Goal: Information Seeking & Learning: Learn about a topic

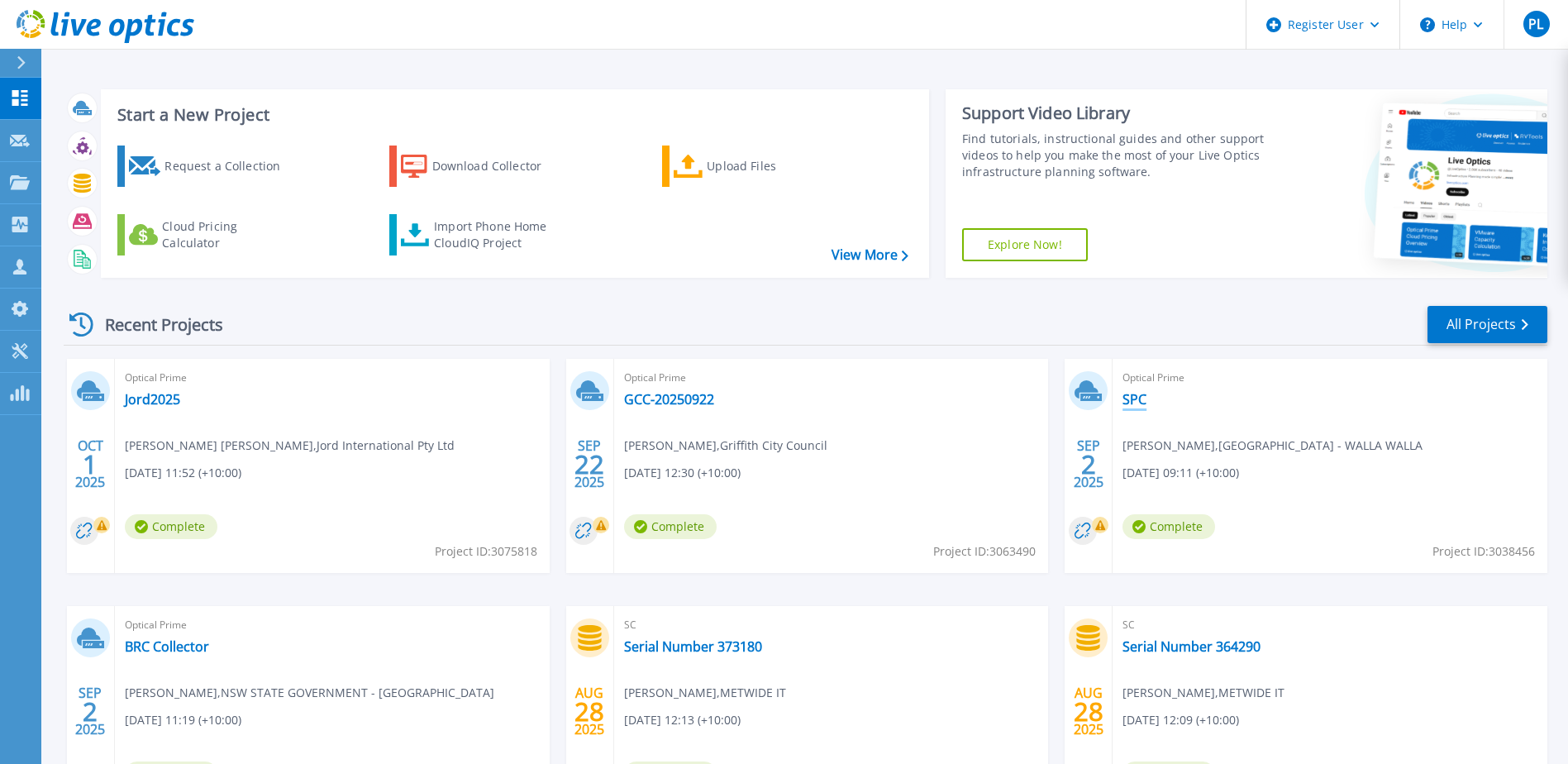
drag, startPoint x: 1141, startPoint y: 403, endPoint x: 1156, endPoint y: 423, distance: 25.0
click at [1141, 403] on link "SPC" at bounding box center [1135, 399] width 24 height 16
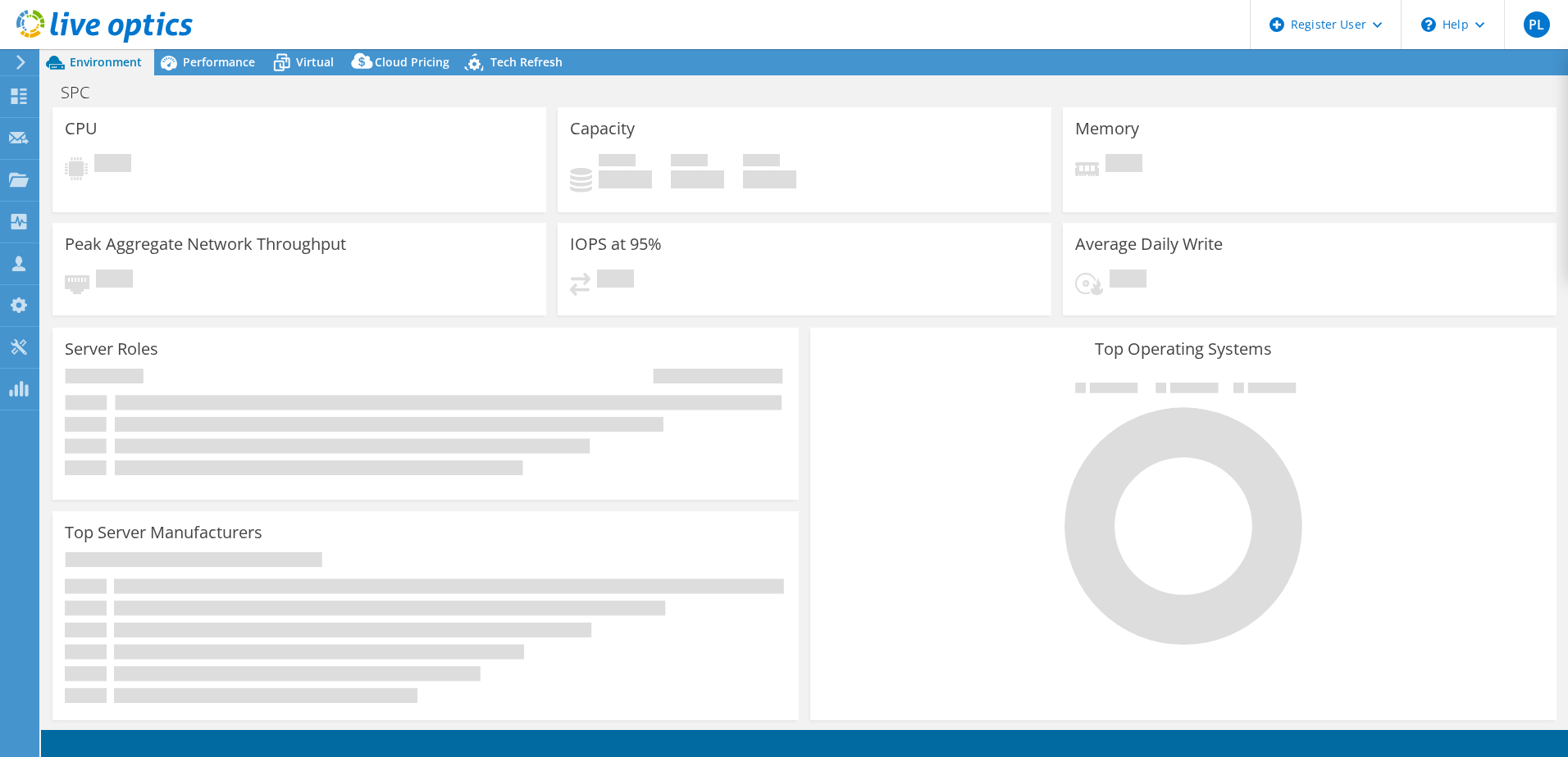
select select "Australia"
select select "AUD"
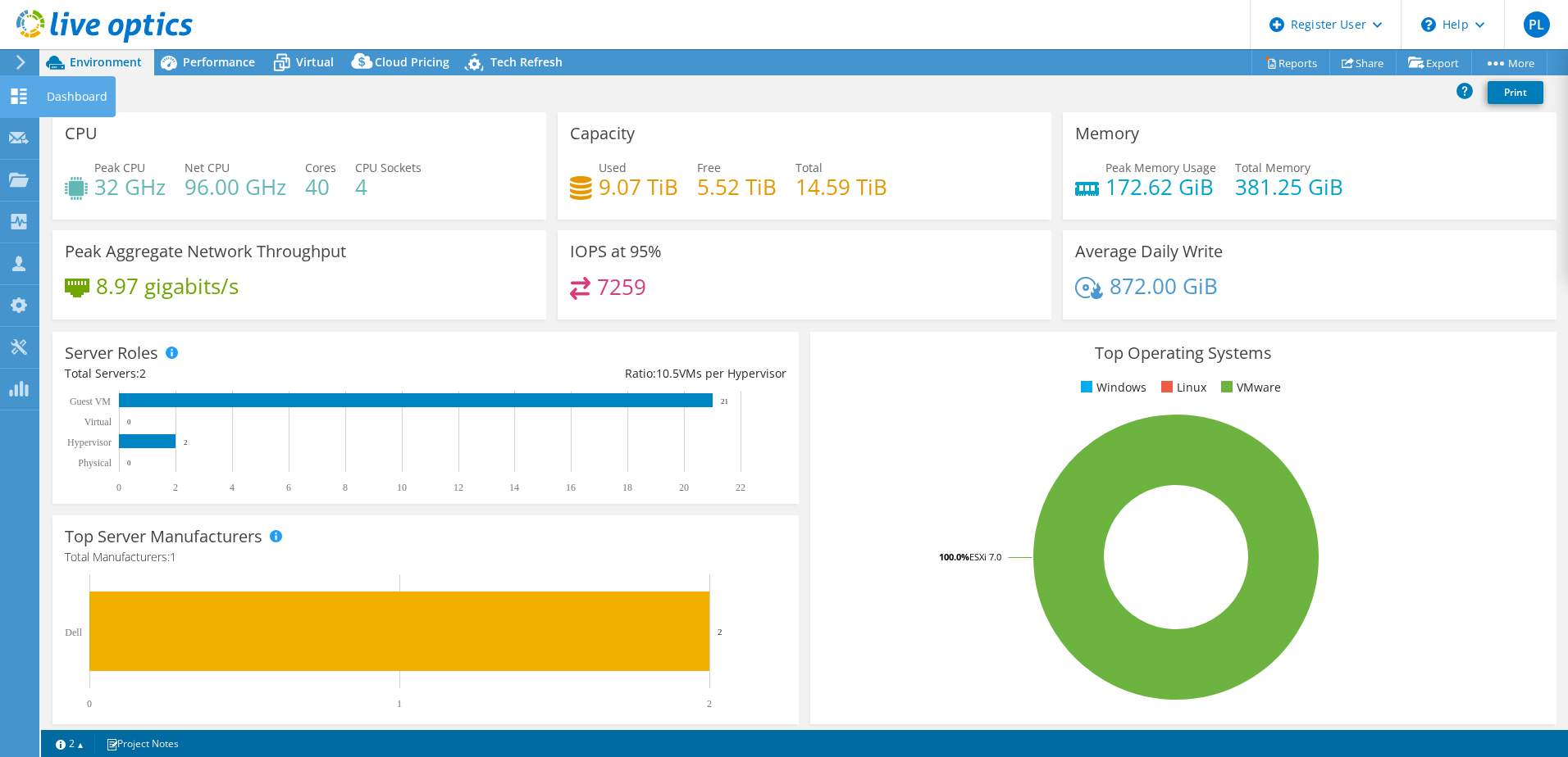
click at [18, 93] on icon at bounding box center [19, 96] width 19 height 15
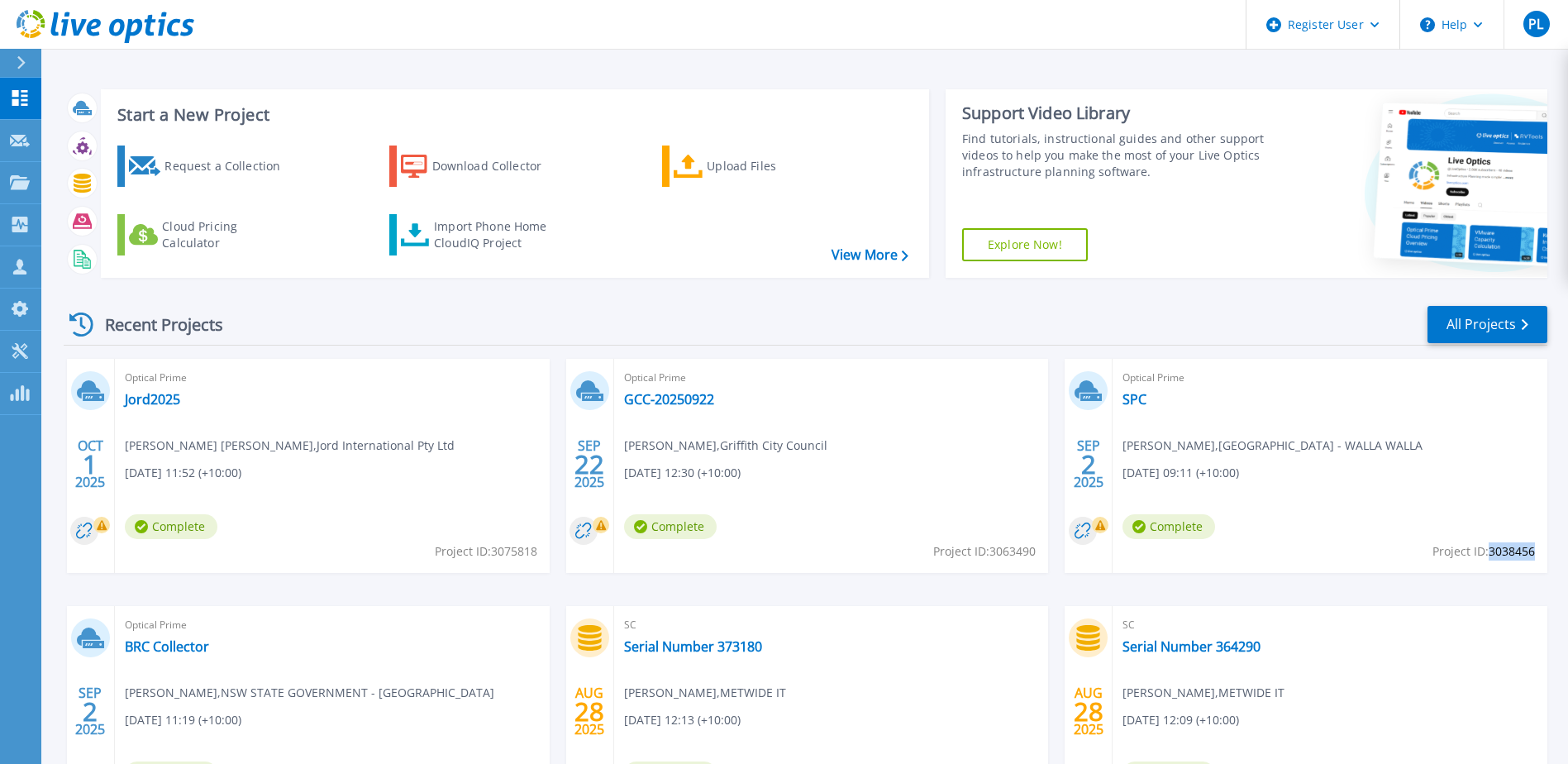
drag, startPoint x: 1491, startPoint y: 551, endPoint x: 1533, endPoint y: 556, distance: 42.3
click at [1534, 556] on span "Project ID: 3038456" at bounding box center [1484, 551] width 102 height 18
copy span "3038456"
click at [1135, 399] on link "SPC" at bounding box center [1135, 399] width 24 height 16
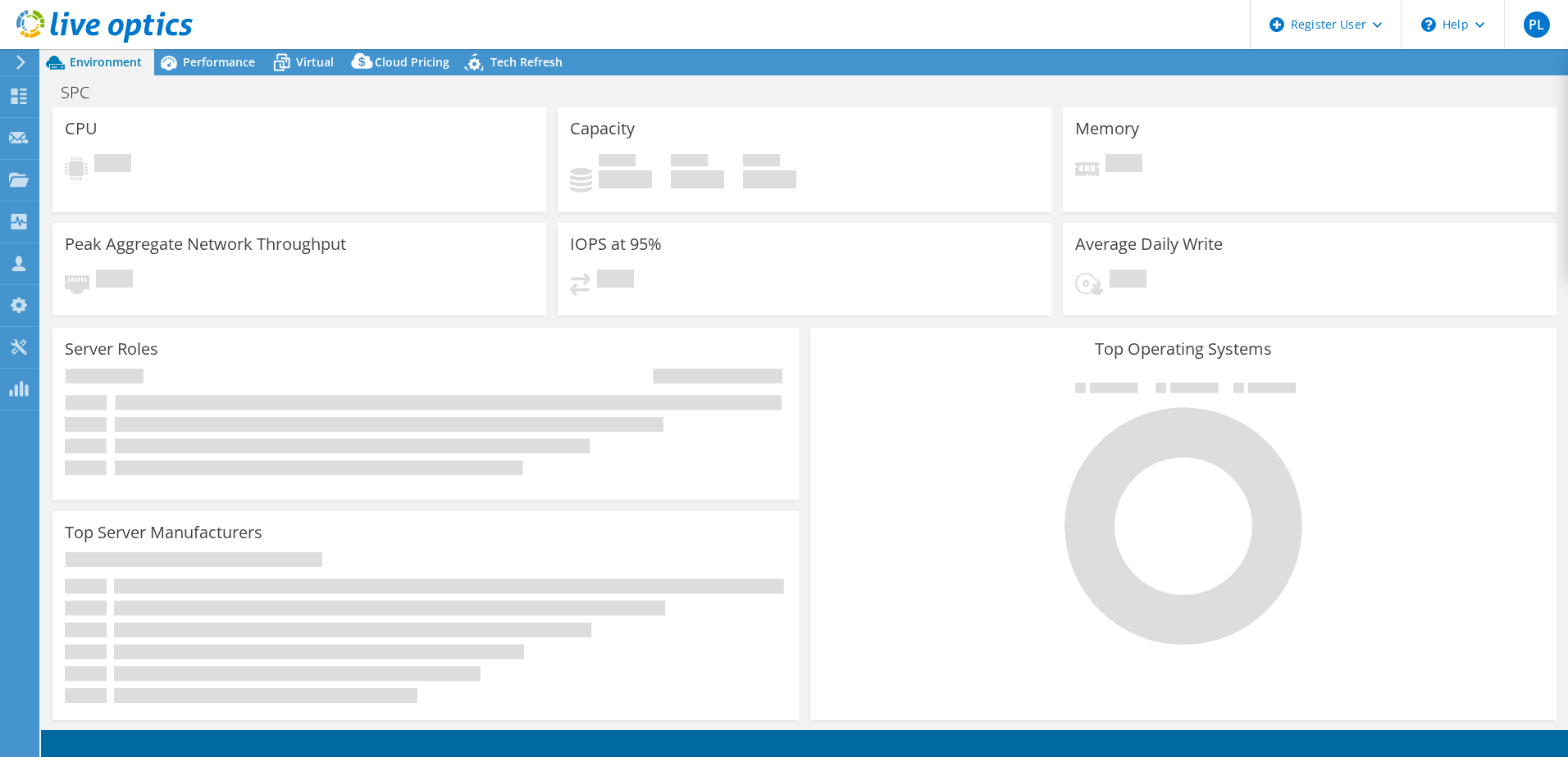
select select "Australia"
select select "AUD"
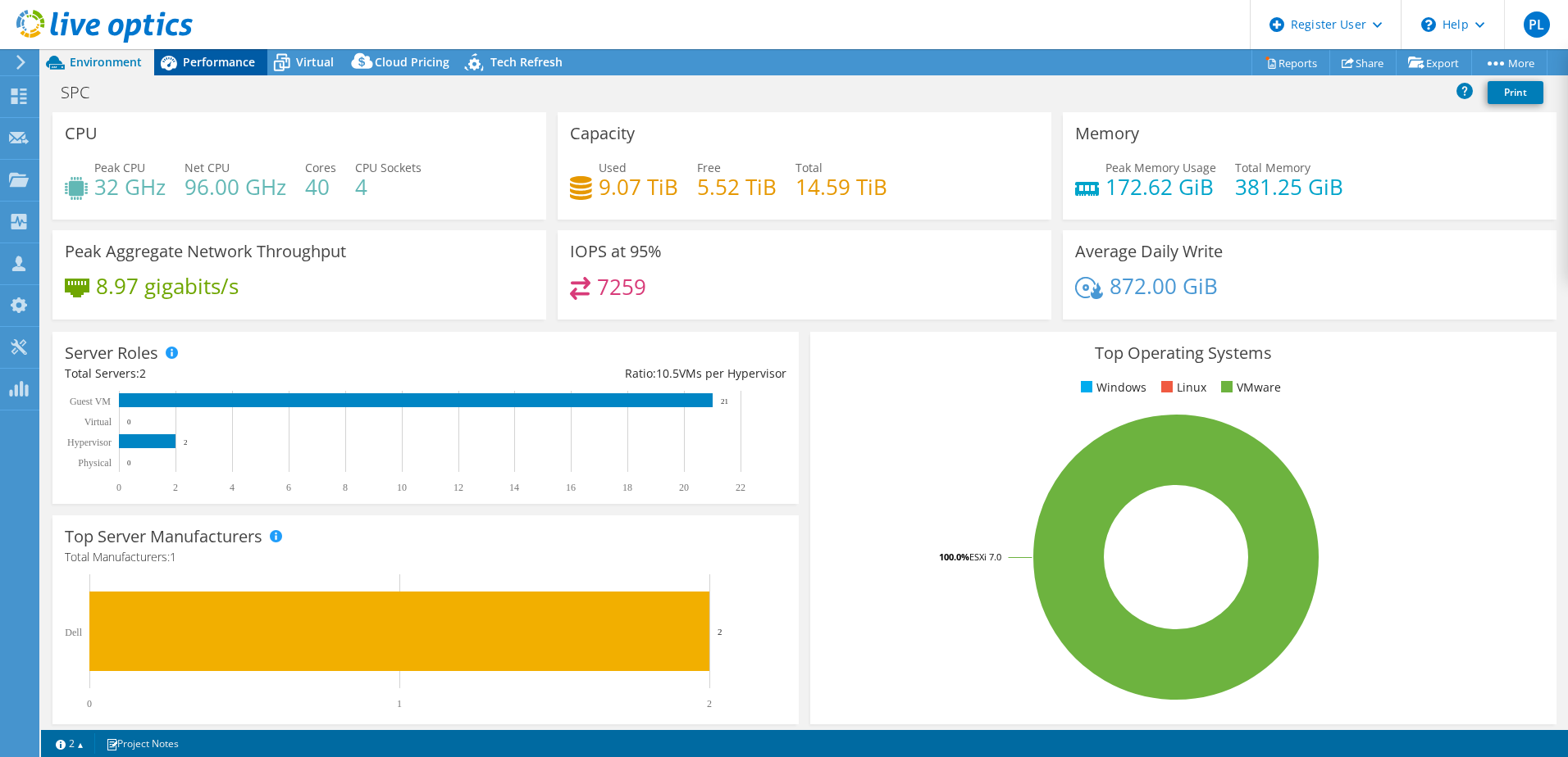
click at [185, 57] on span "Performance" at bounding box center [218, 62] width 72 height 15
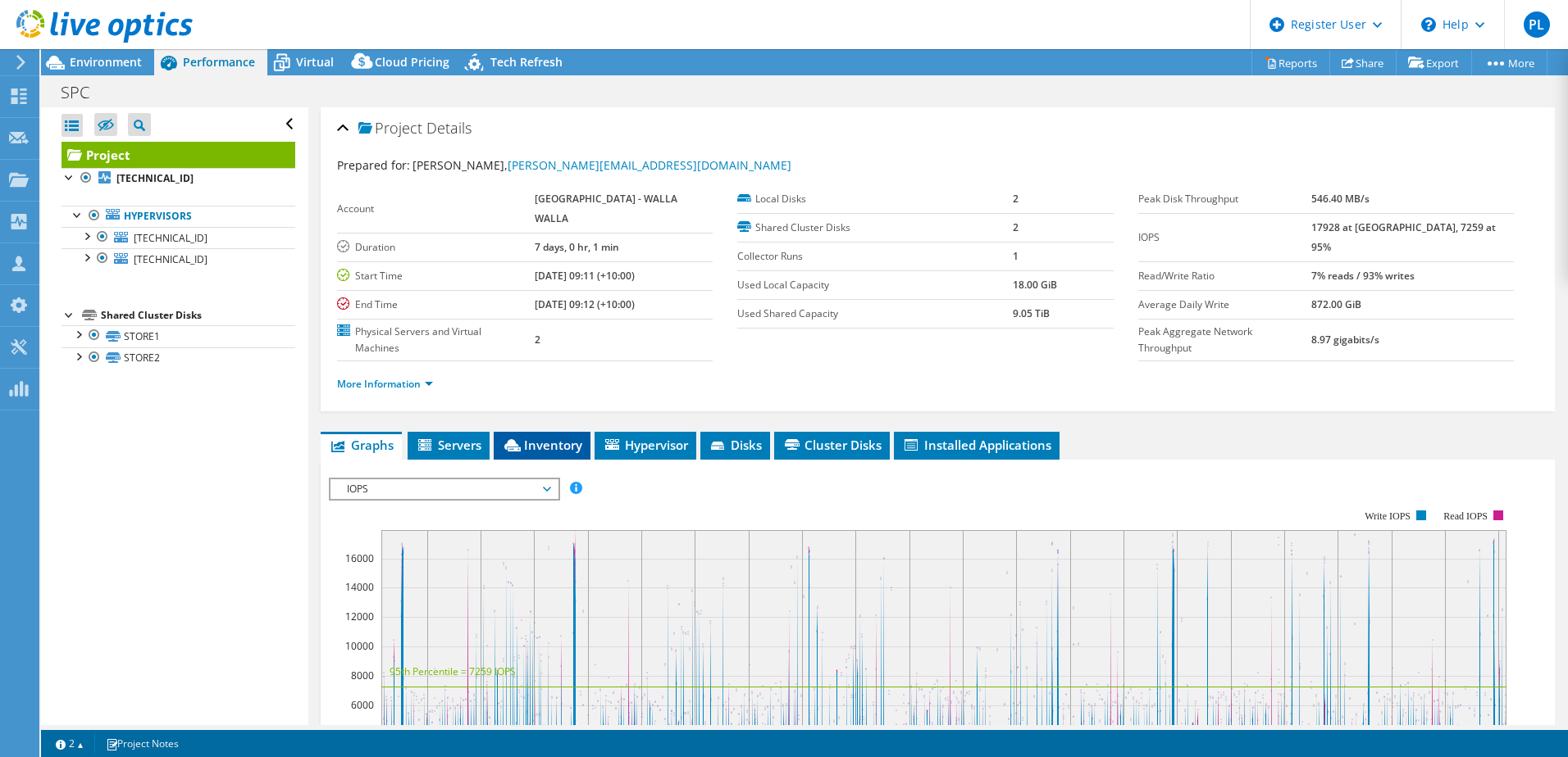
click at [547, 436] on span "Inventory" at bounding box center [542, 444] width 80 height 16
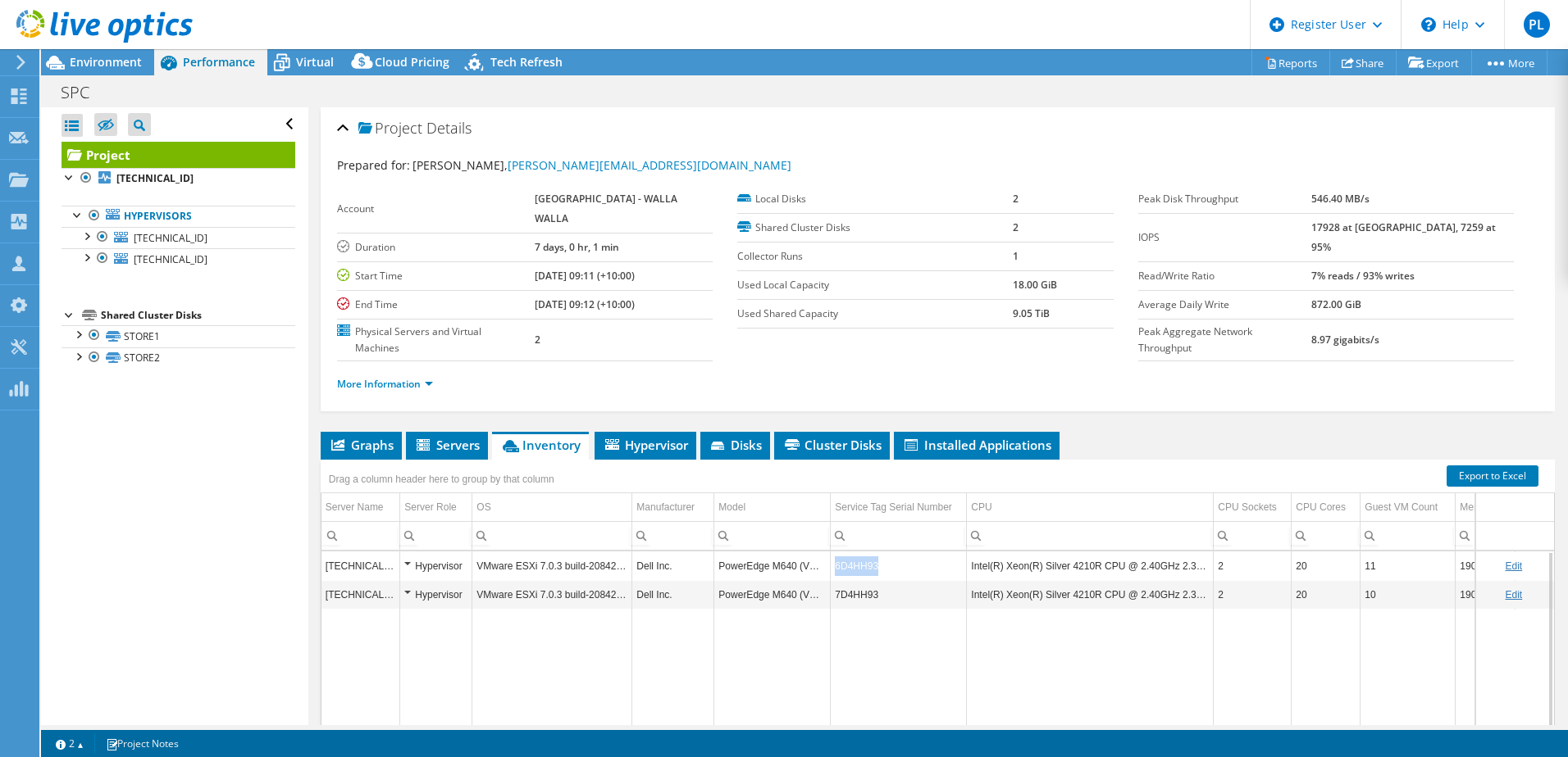
drag, startPoint x: 836, startPoint y: 532, endPoint x: 877, endPoint y: 535, distance: 41.1
click at [877, 551] on td "6D4HH93" at bounding box center [899, 566] width 136 height 29
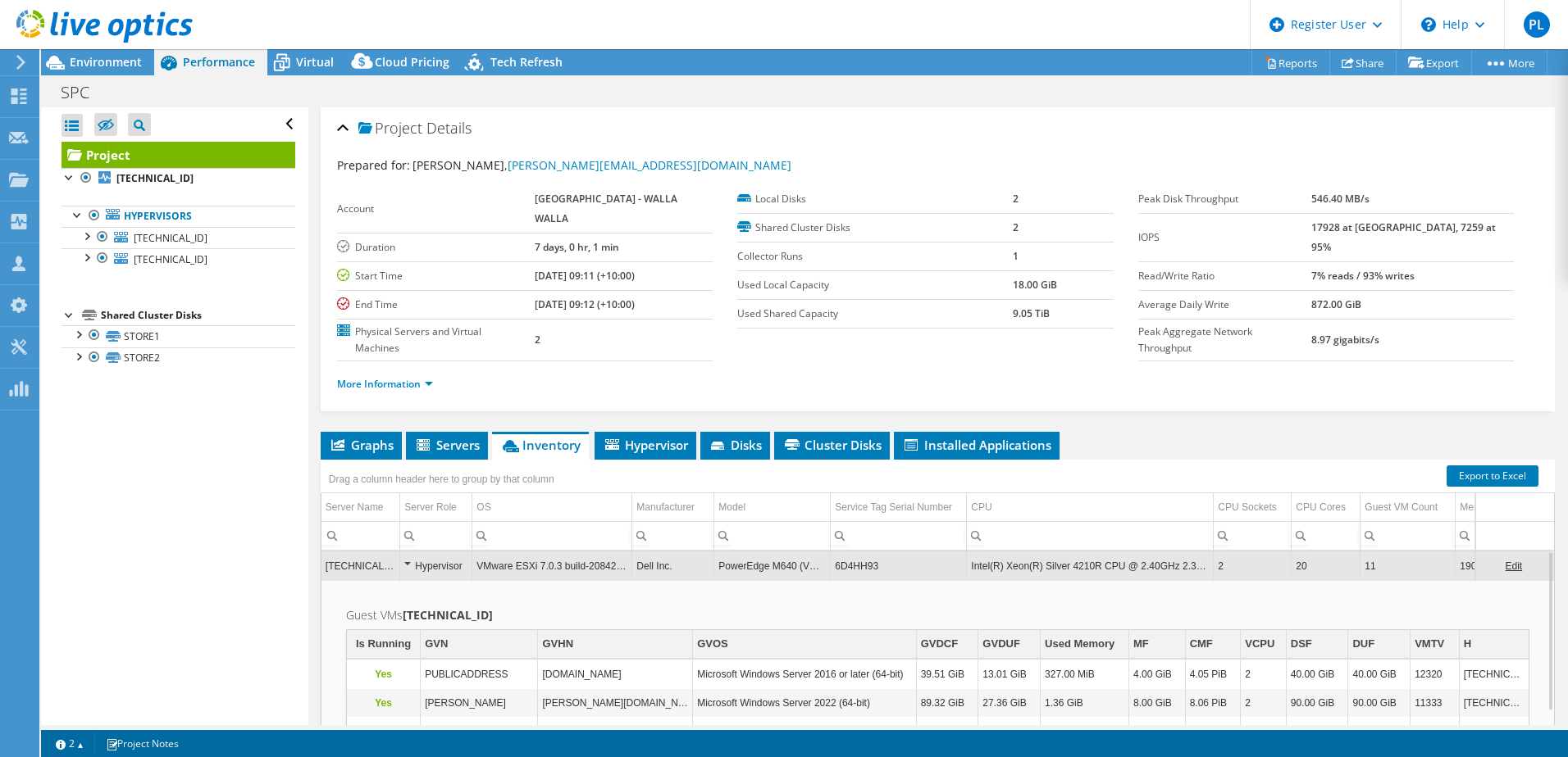
drag, startPoint x: 99, startPoint y: 61, endPoint x: 176, endPoint y: 52, distance: 77.5
click at [99, 61] on span "Environment" at bounding box center [105, 62] width 72 height 15
